Goal: Information Seeking & Learning: Check status

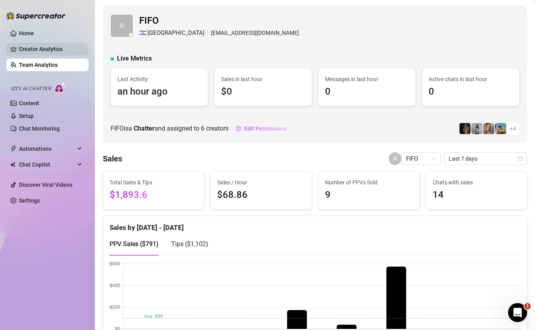
click at [49, 49] on link "Creator Analytics" at bounding box center [50, 49] width 63 height 13
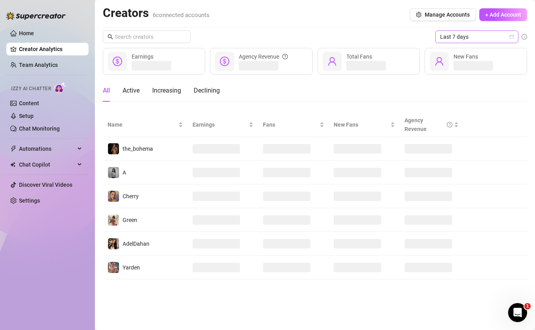
click at [472, 32] on span "Last 7 days" at bounding box center [477, 37] width 74 height 12
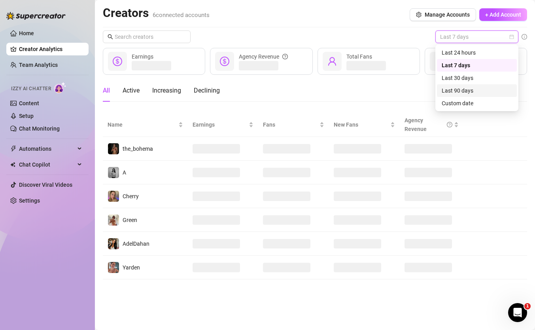
click at [463, 97] on div "Custom date" at bounding box center [477, 103] width 80 height 13
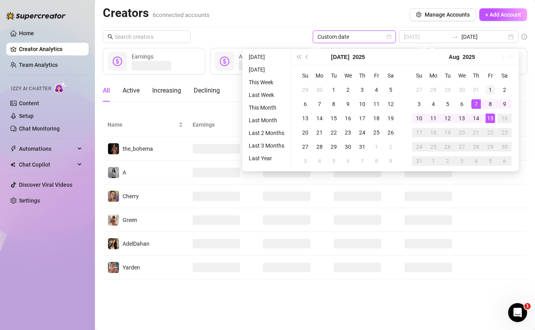
type input "[DATE]"
click at [491, 86] on div "1" at bounding box center [490, 89] width 9 height 9
click at [491, 119] on div "15" at bounding box center [490, 117] width 9 height 9
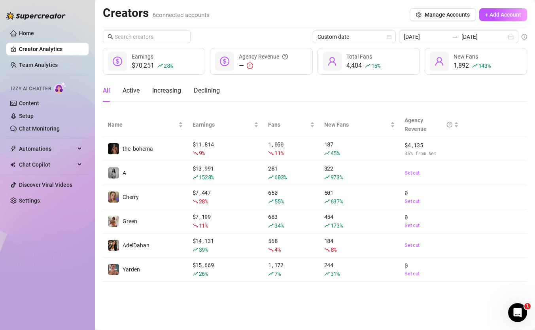
click at [491, 27] on div "Creators 6 connected accounts Manage Accounts + Add Account Custom date [DATE] …" at bounding box center [315, 144] width 424 height 276
click at [491, 35] on input "[DATE]" at bounding box center [483, 36] width 45 height 9
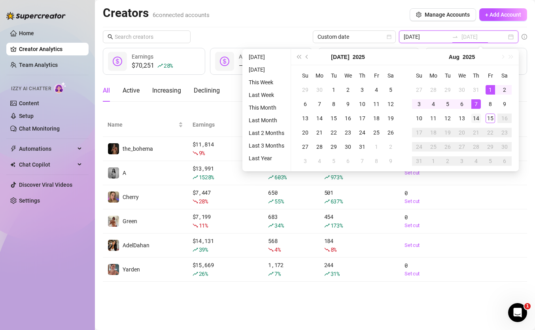
type input "[DATE]"
click at [478, 119] on div "14" at bounding box center [475, 117] width 9 height 9
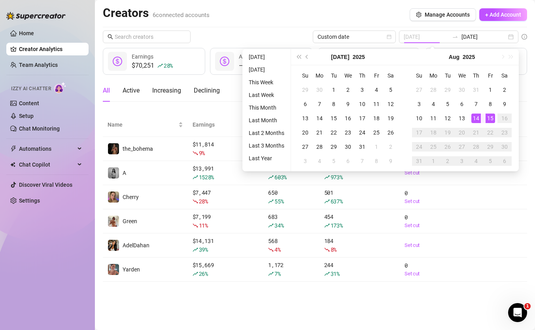
click at [493, 115] on div "15" at bounding box center [490, 117] width 9 height 9
type input "[DATE]"
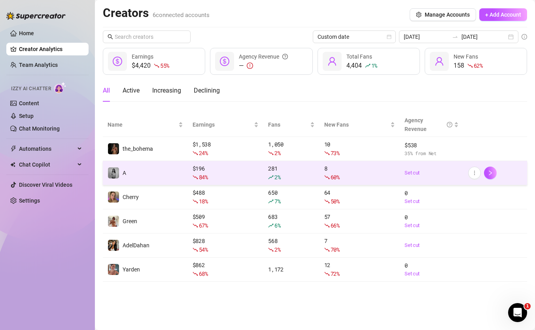
click at [164, 178] on td "A" at bounding box center [145, 173] width 85 height 24
